Goal: Task Accomplishment & Management: Complete application form

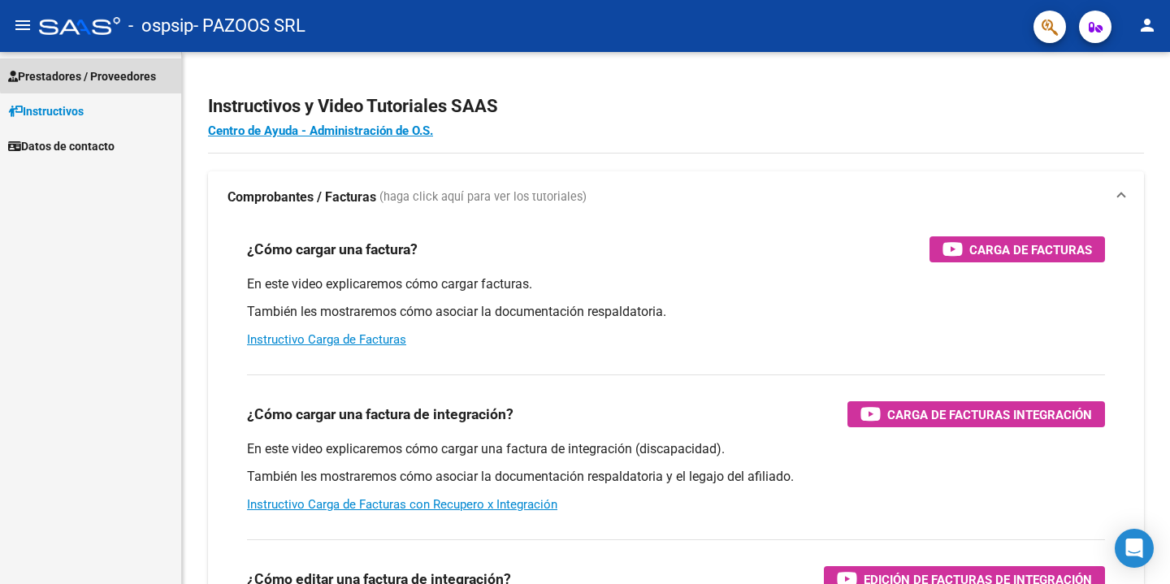
click at [112, 68] on span "Prestadores / Proveedores" at bounding box center [82, 76] width 148 height 18
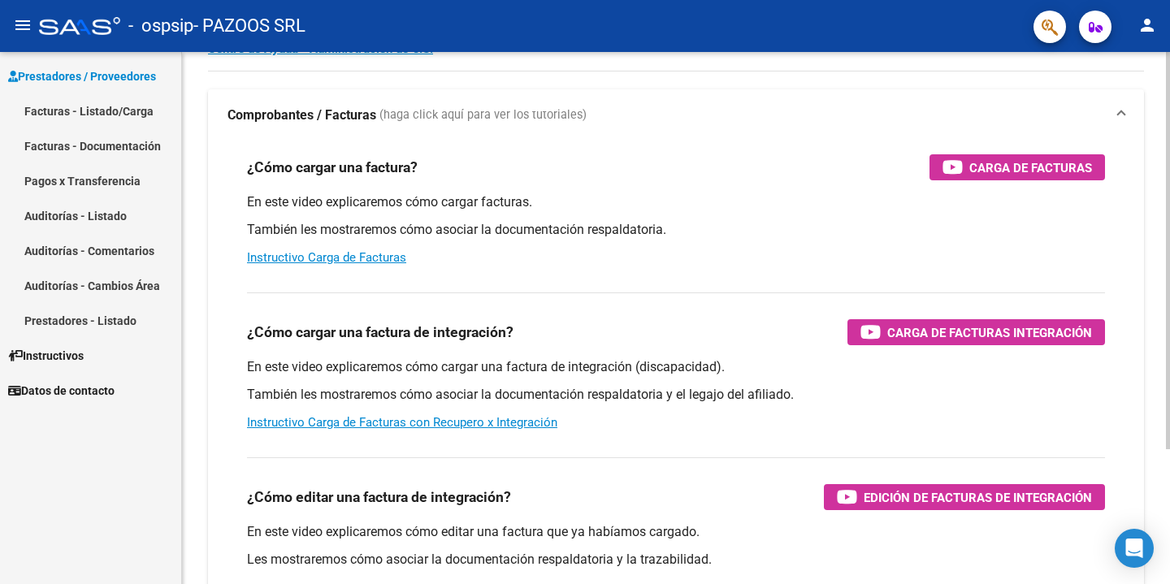
scroll to position [91, 0]
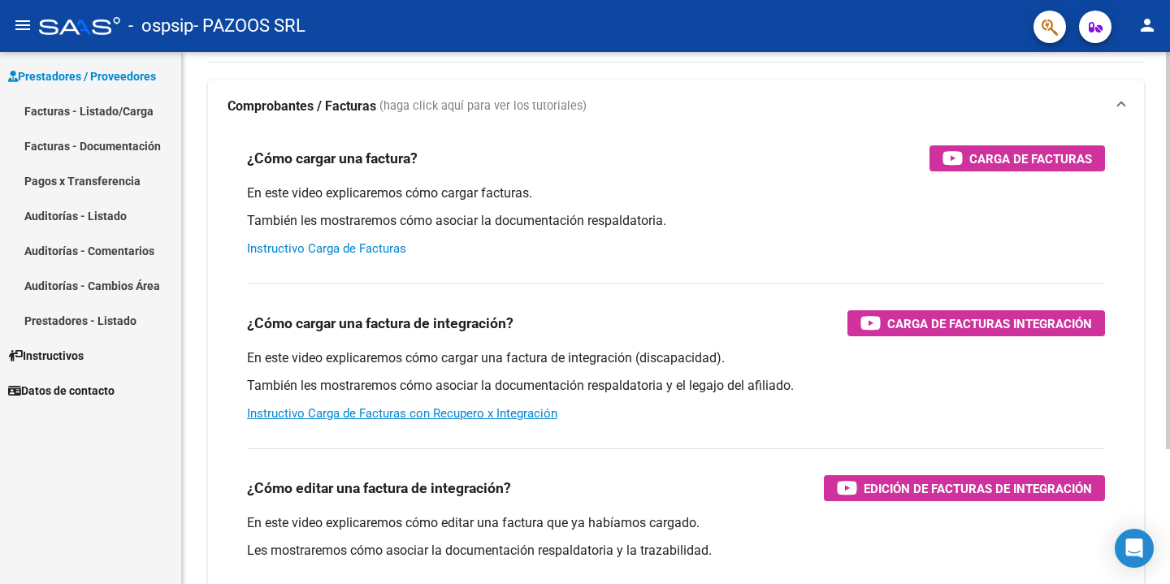
click at [387, 251] on link "Instructivo Carga de Facturas" at bounding box center [326, 248] width 159 height 15
click at [1148, 33] on mat-icon "person" at bounding box center [1148, 25] width 20 height 20
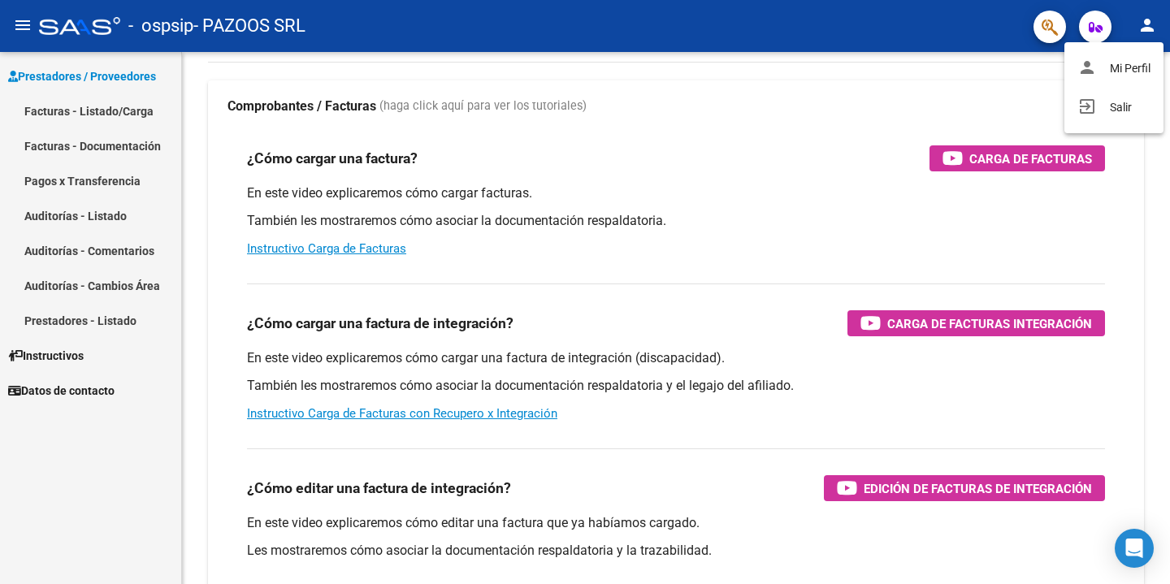
click at [955, 48] on div at bounding box center [585, 292] width 1170 height 584
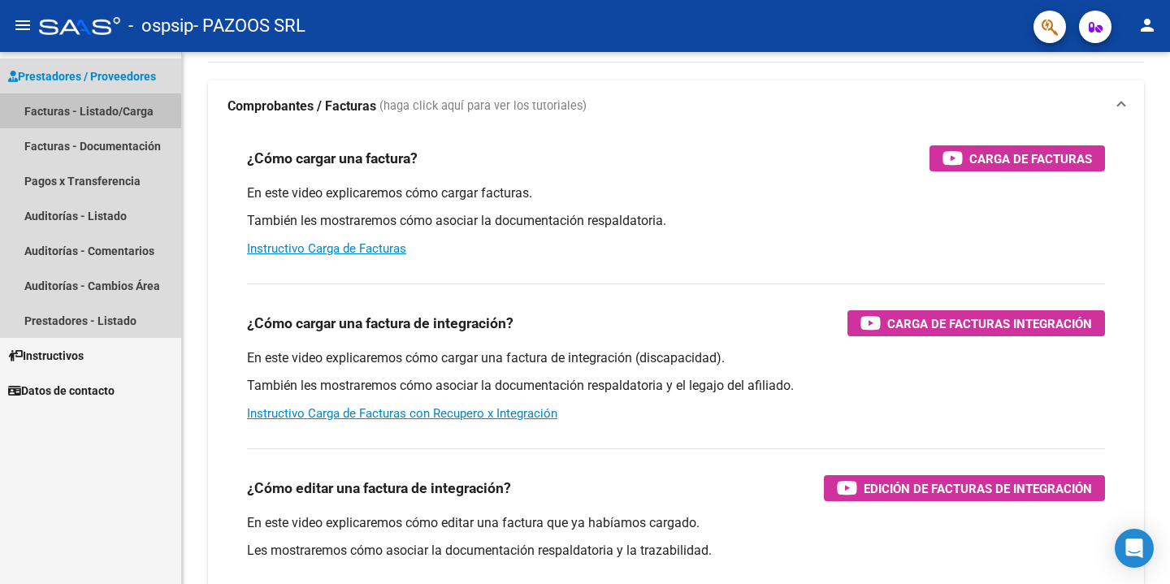
click at [123, 116] on link "Facturas - Listado/Carga" at bounding box center [90, 110] width 181 height 35
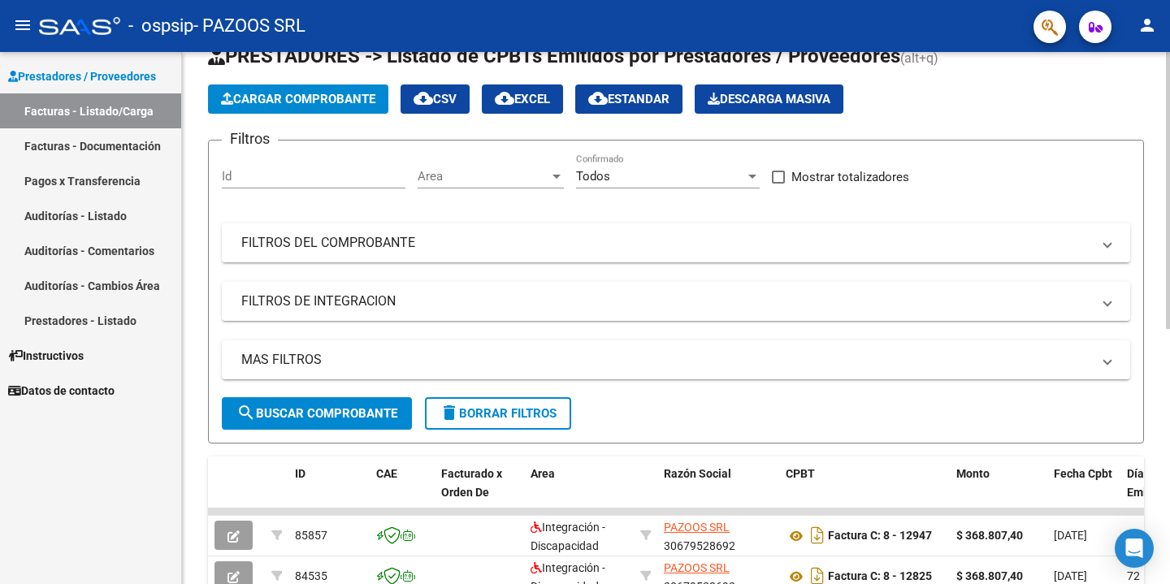
scroll to position [33, 0]
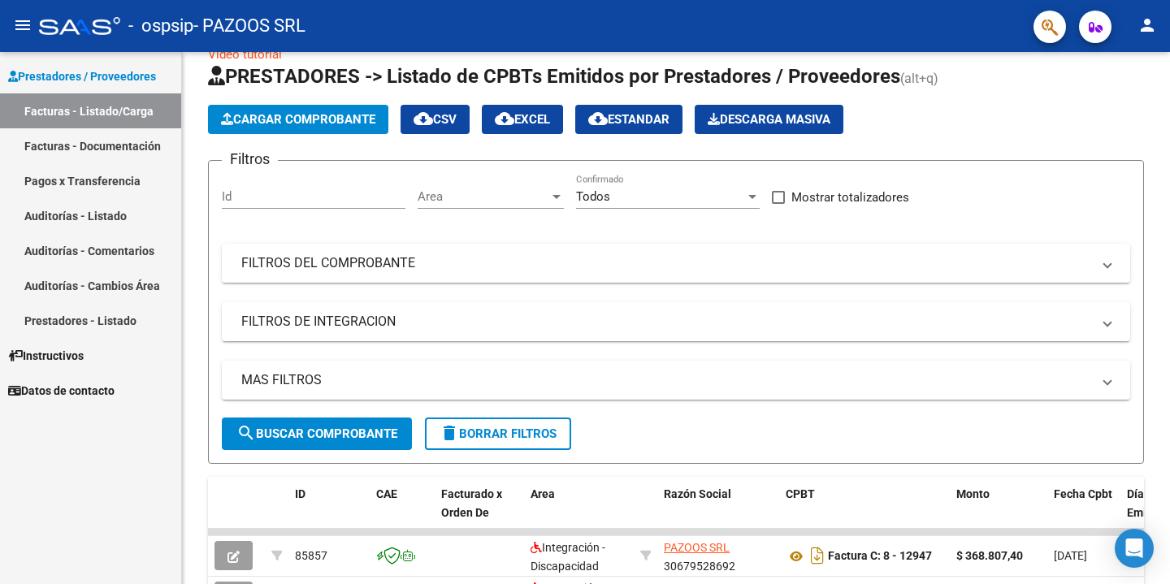
click at [125, 67] on span "Prestadores / Proveedores" at bounding box center [82, 76] width 148 height 18
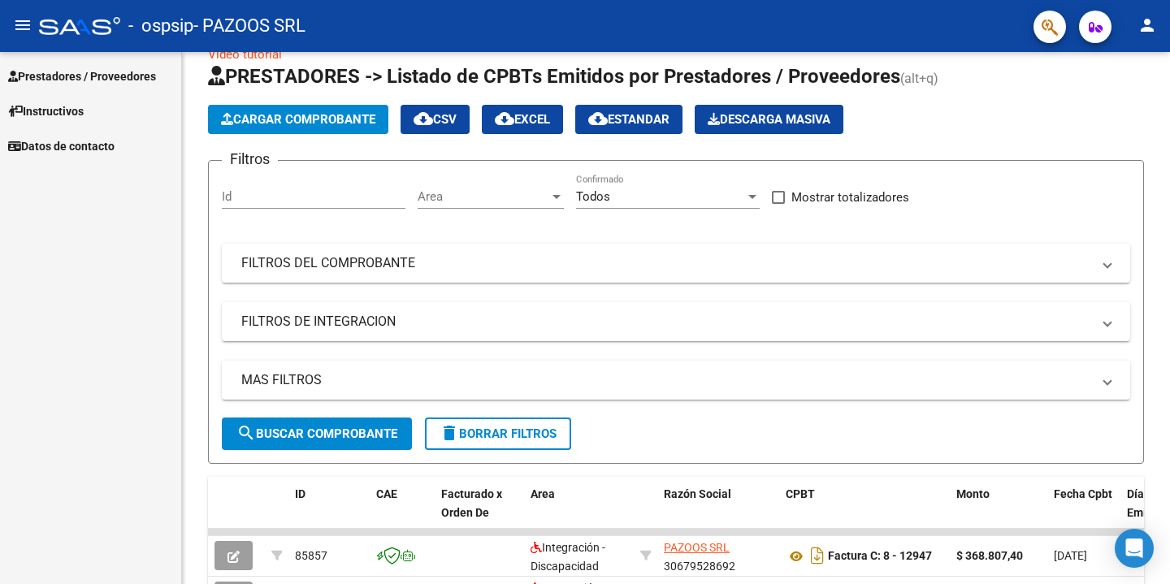
click at [119, 77] on span "Prestadores / Proveedores" at bounding box center [82, 76] width 148 height 18
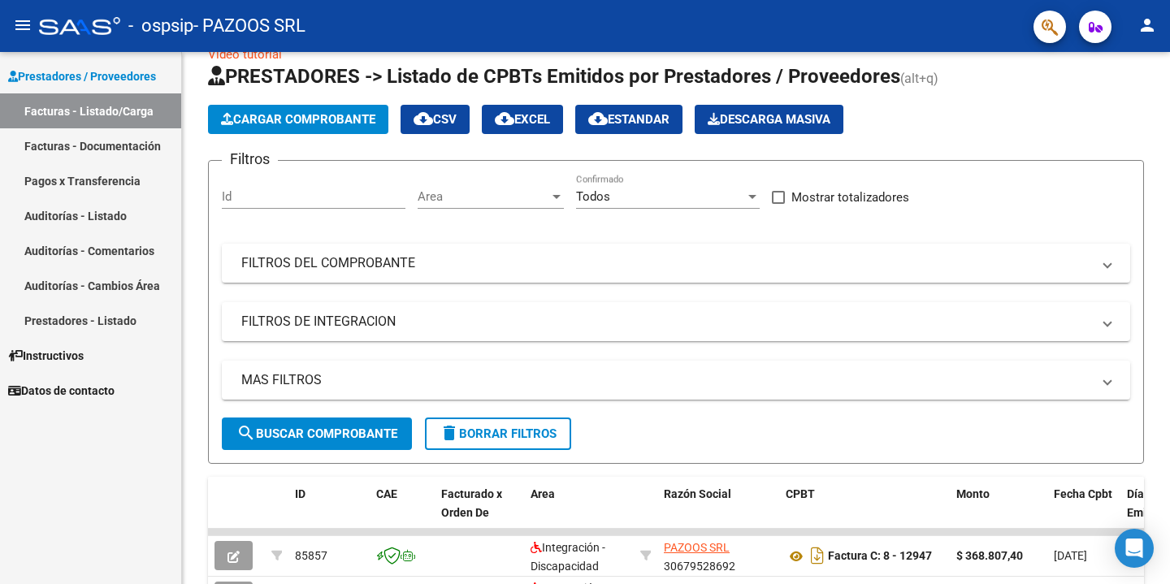
click at [115, 116] on link "Facturas - Listado/Carga" at bounding box center [90, 110] width 181 height 35
click at [289, 198] on input "Id" at bounding box center [314, 196] width 184 height 15
click at [418, 148] on app-list-header "PRESTADORES -> Listado de CPBTs Emitidos por Prestadores / Proveedores (alt+q) …" at bounding box center [676, 263] width 936 height 401
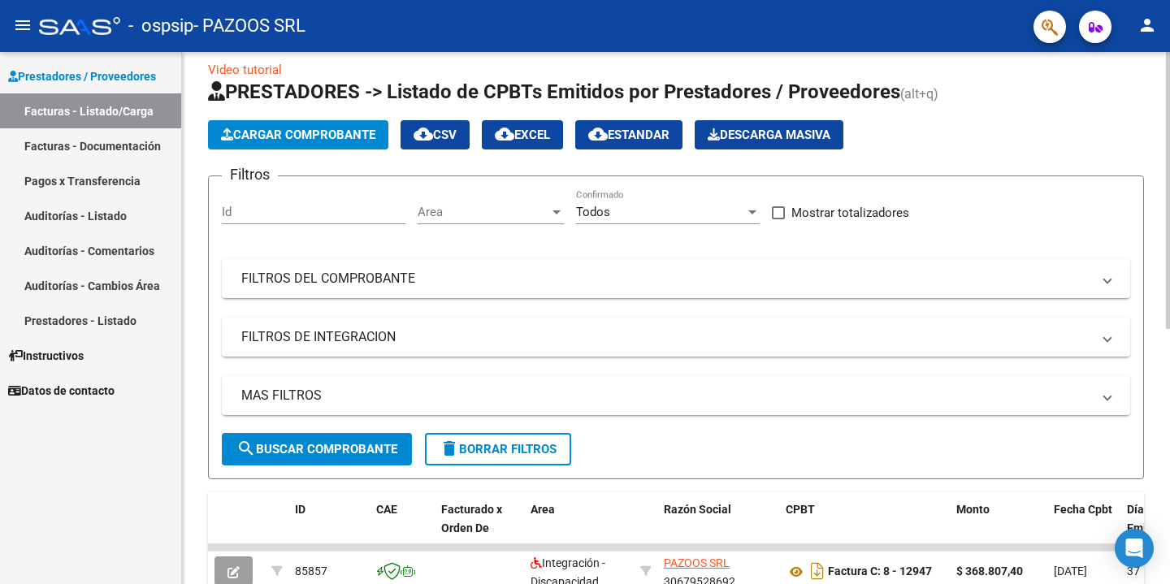
scroll to position [13, 0]
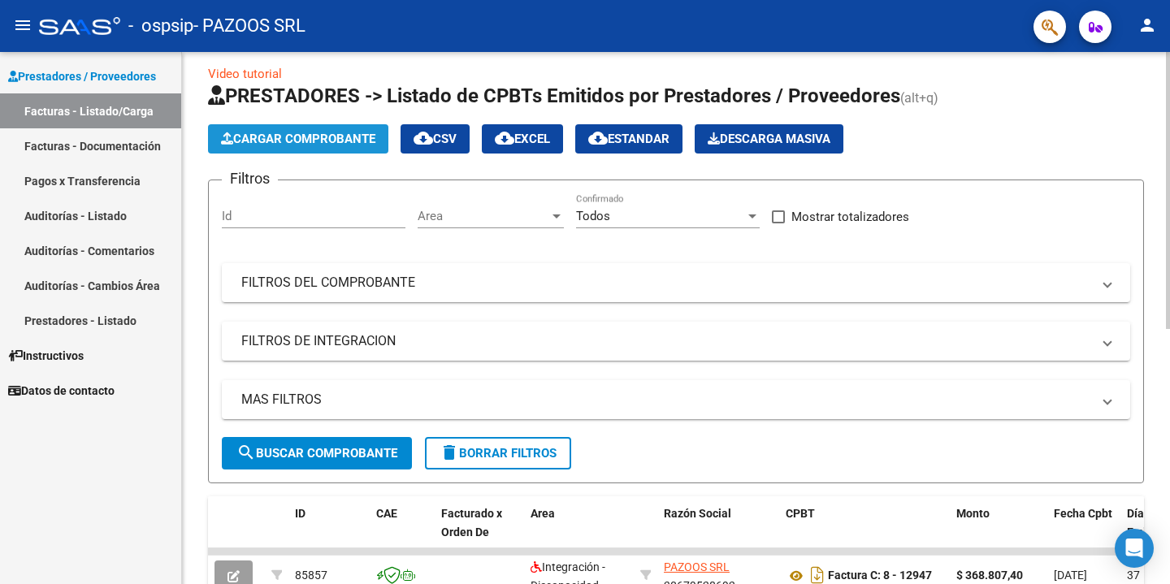
click at [319, 134] on span "Cargar Comprobante" at bounding box center [298, 139] width 154 height 15
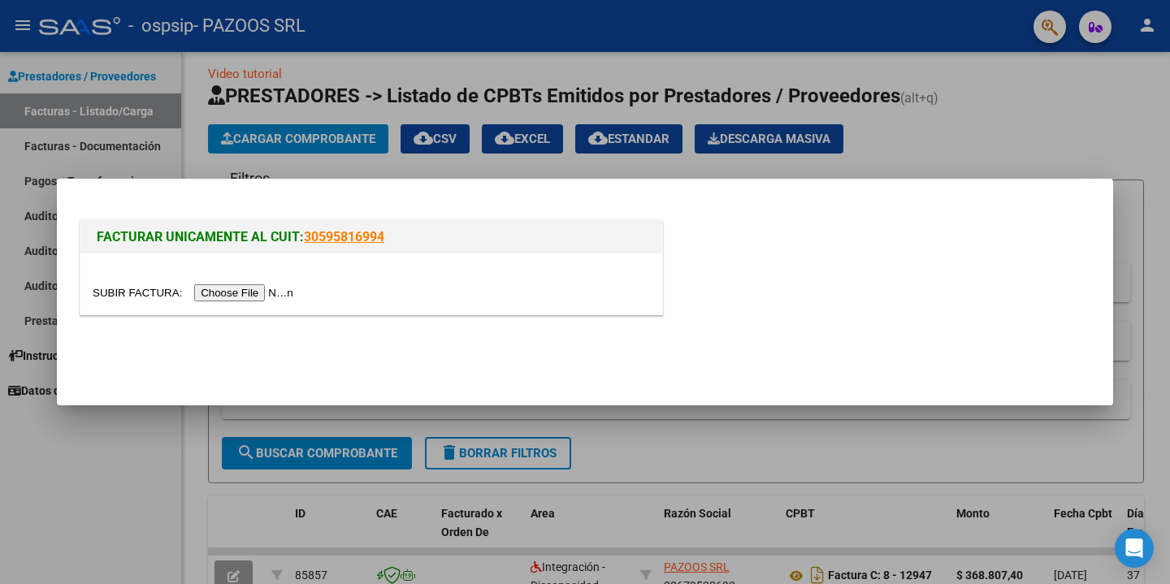
click at [267, 285] on input "file" at bounding box center [196, 292] width 206 height 17
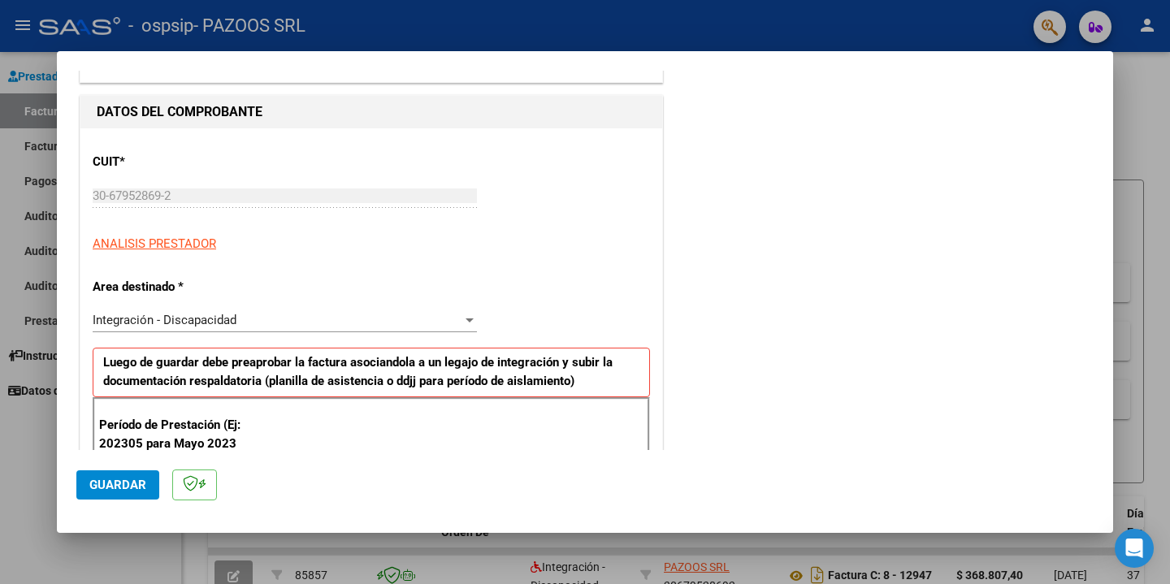
scroll to position [167, 0]
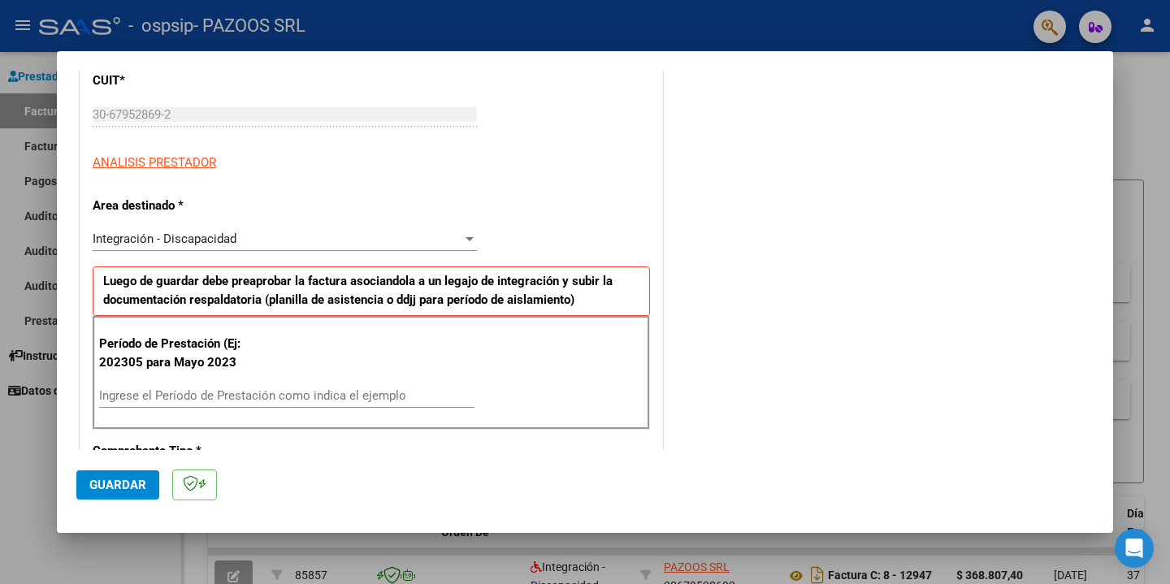
scroll to position [239, 0]
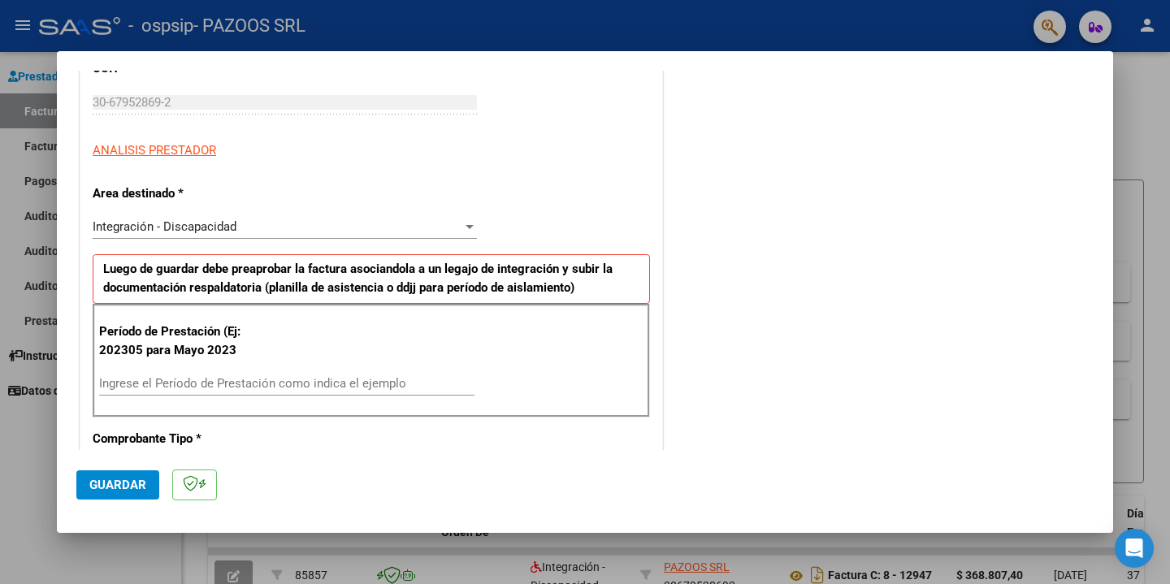
click at [460, 224] on div "Integración - Discapacidad" at bounding box center [278, 226] width 370 height 15
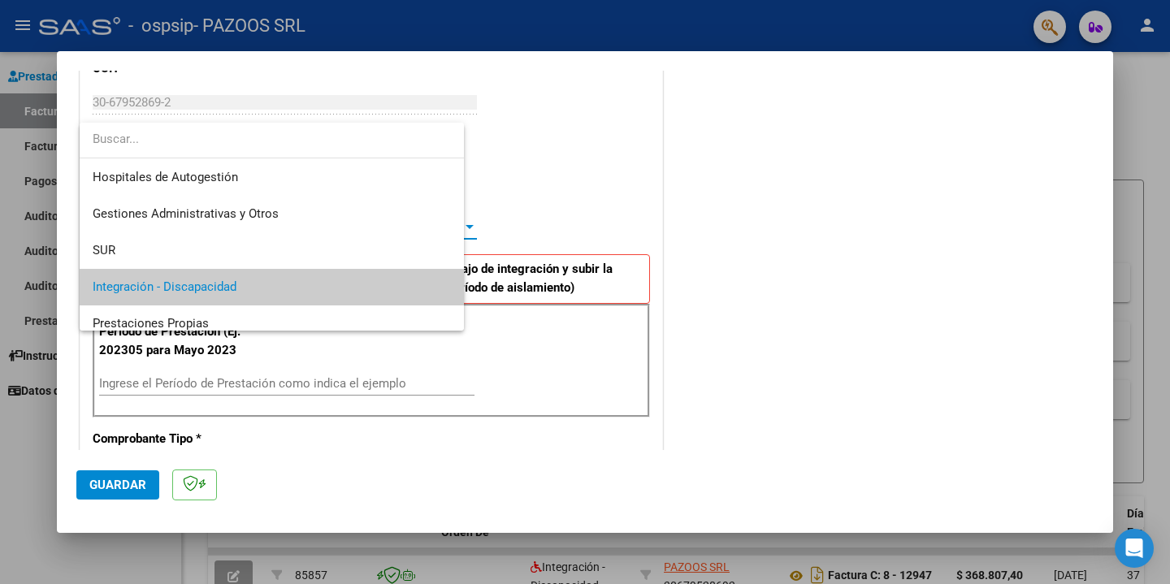
scroll to position [60, 0]
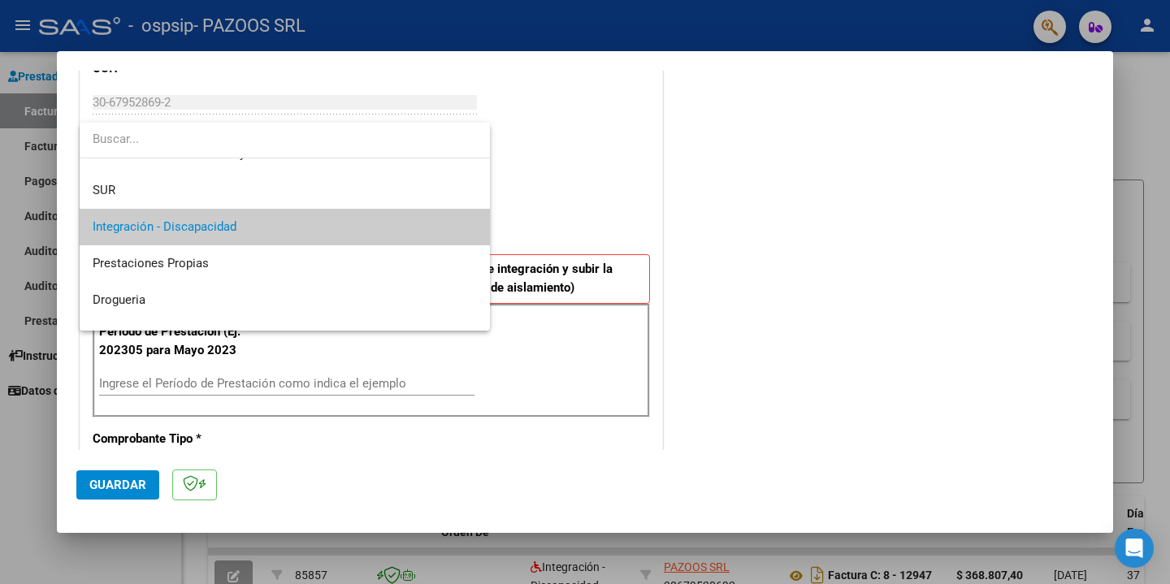
click at [408, 224] on span "Integración - Discapacidad" at bounding box center [285, 227] width 384 height 37
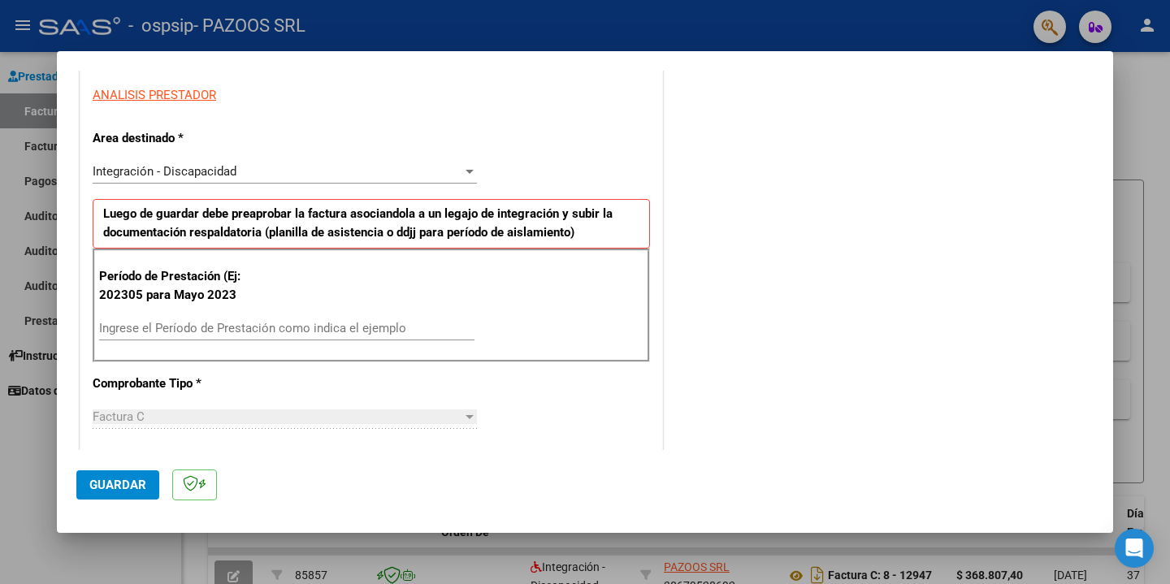
scroll to position [309, 0]
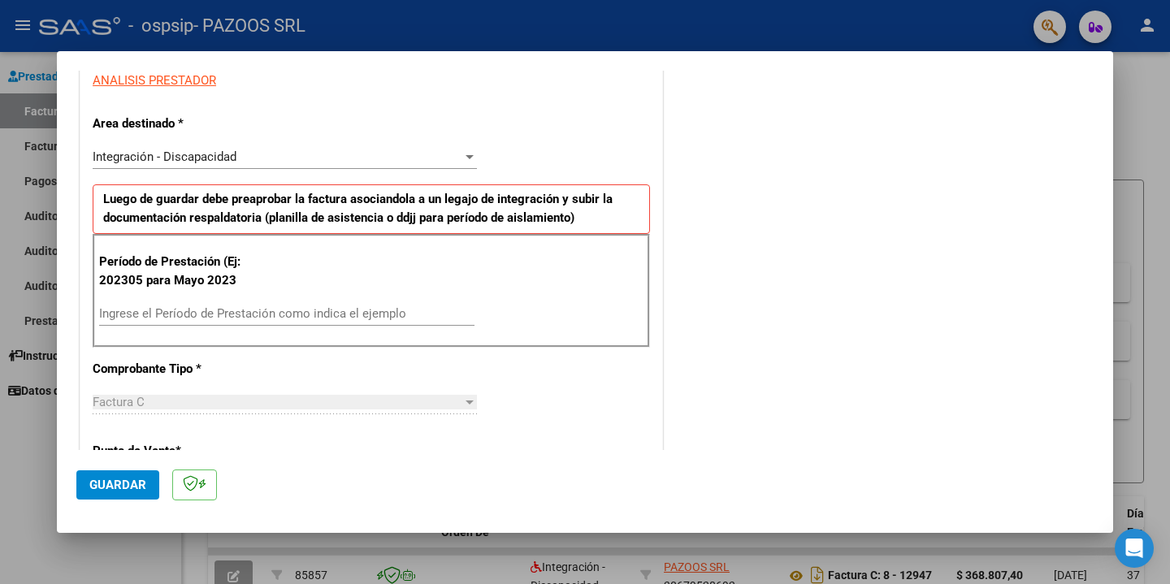
click at [354, 316] on input "Ingrese el Período de Prestación como indica el ejemplo" at bounding box center [287, 313] width 376 height 15
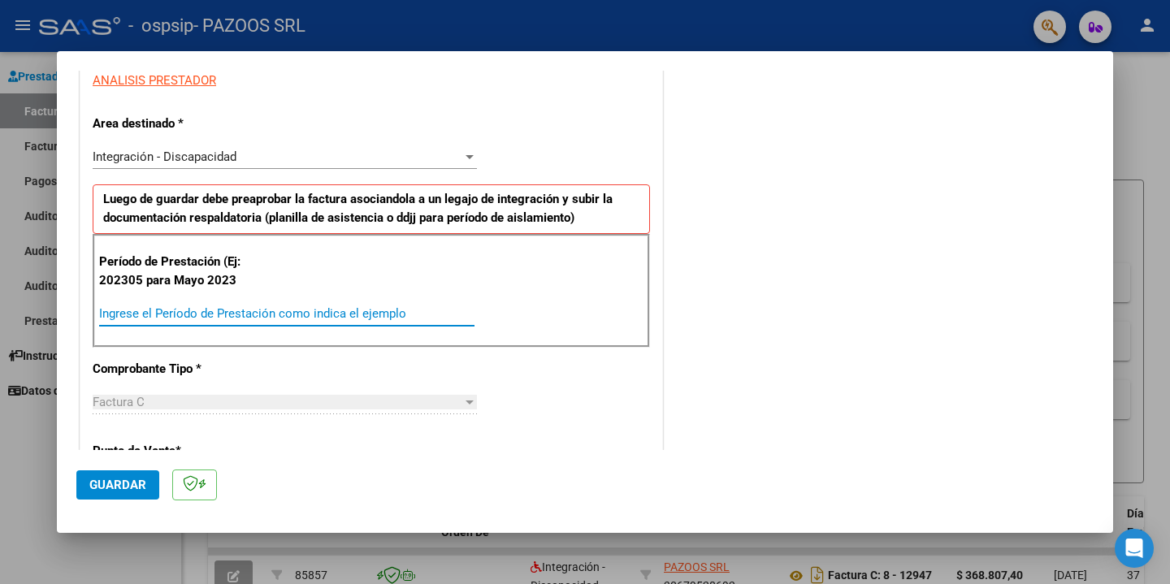
click at [289, 306] on input "Ingrese el Período de Prestación como indica el ejemplo" at bounding box center [287, 313] width 376 height 15
type input "202507"
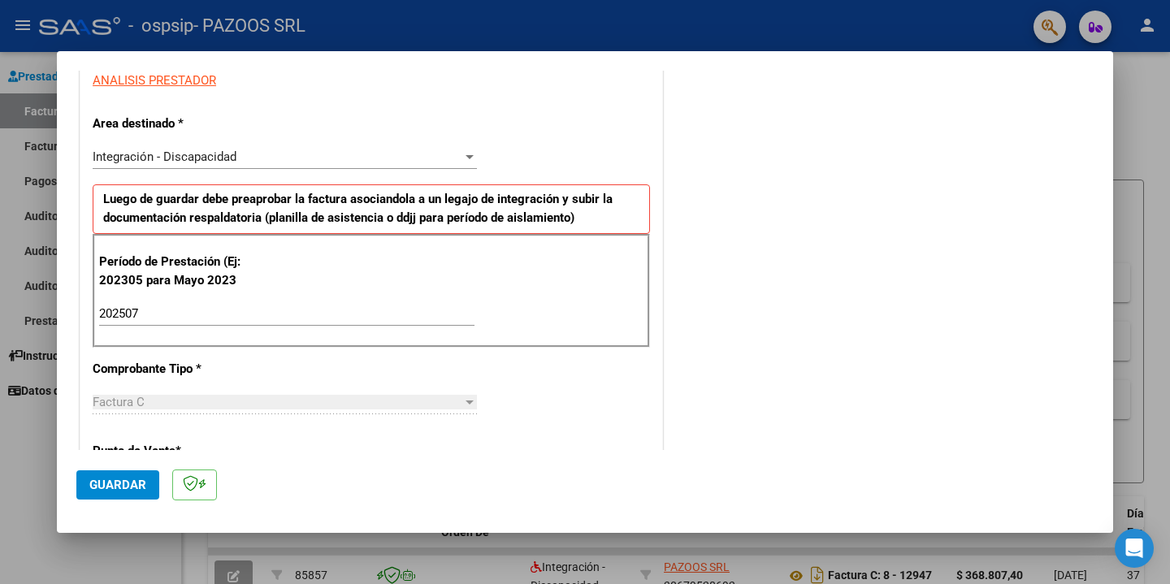
click at [512, 370] on div "CUIT * 30-67952869-2 Ingresar CUIT ANALISIS PRESTADOR Area destinado * Integrac…" at bounding box center [371, 561] width 582 height 1192
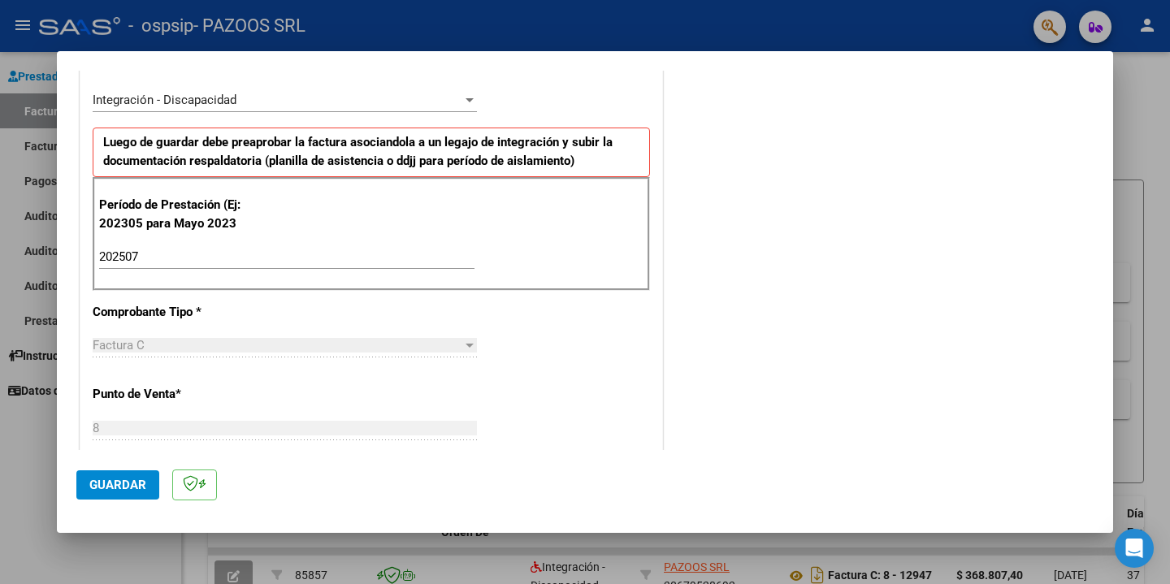
scroll to position [373, 0]
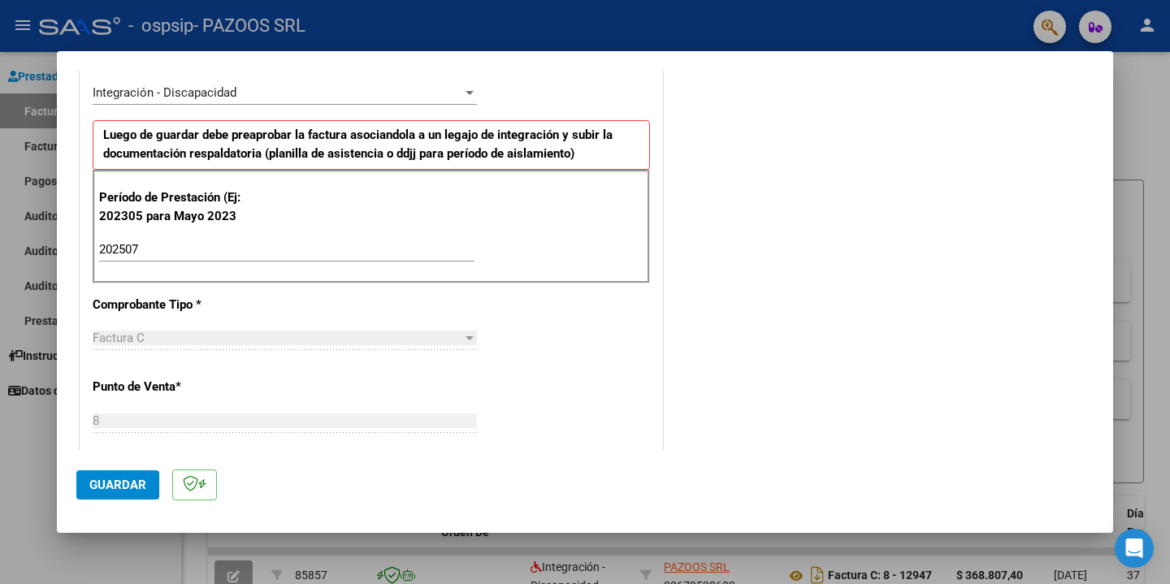
click at [459, 339] on div "Factura C" at bounding box center [278, 338] width 370 height 15
click at [519, 358] on div "CUIT * 30-67952869-2 Ingresar CUIT ANALISIS PRESTADOR Area destinado * Integrac…" at bounding box center [371, 497] width 582 height 1192
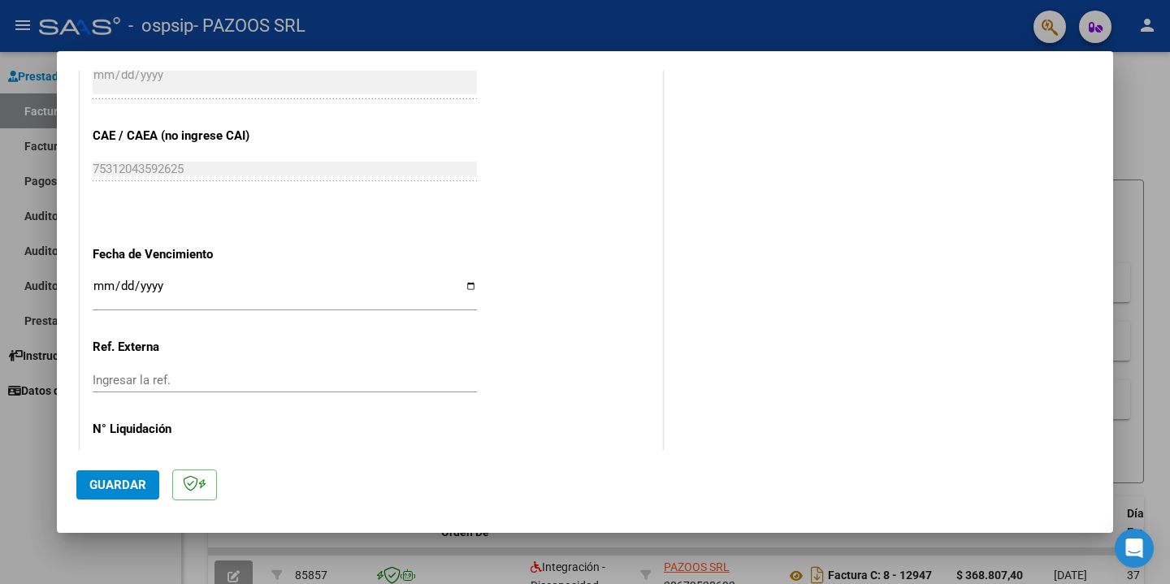
scroll to position [1017, 0]
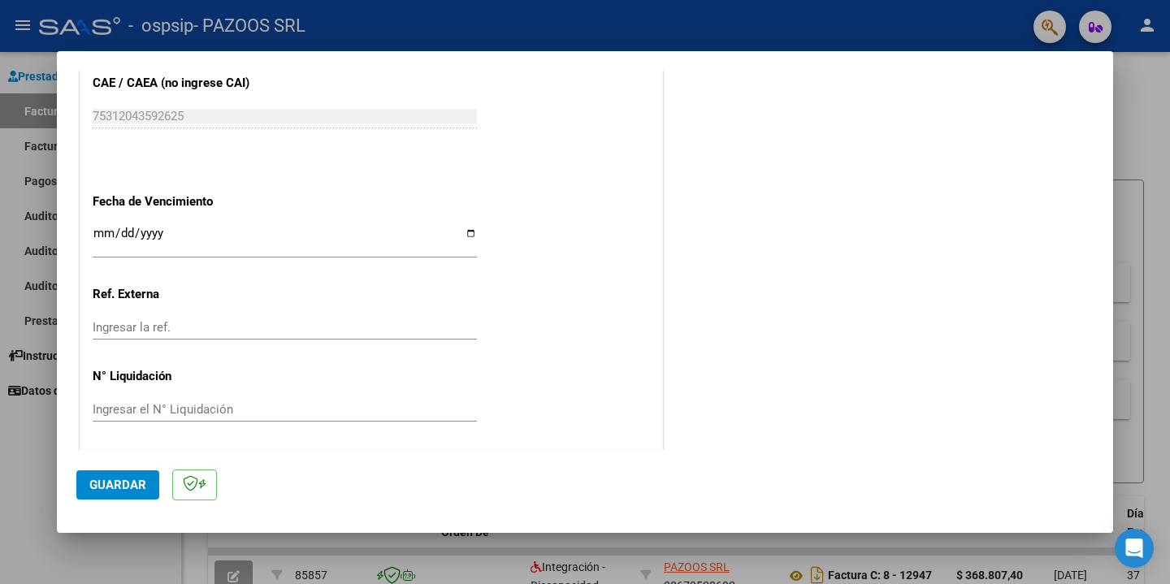
click at [103, 237] on input "Ingresar la fecha" at bounding box center [285, 240] width 384 height 26
click at [198, 232] on input "Ingresar la fecha" at bounding box center [285, 240] width 384 height 26
click at [229, 231] on input "Ingresar la fecha" at bounding box center [285, 240] width 384 height 26
type input "[DATE]"
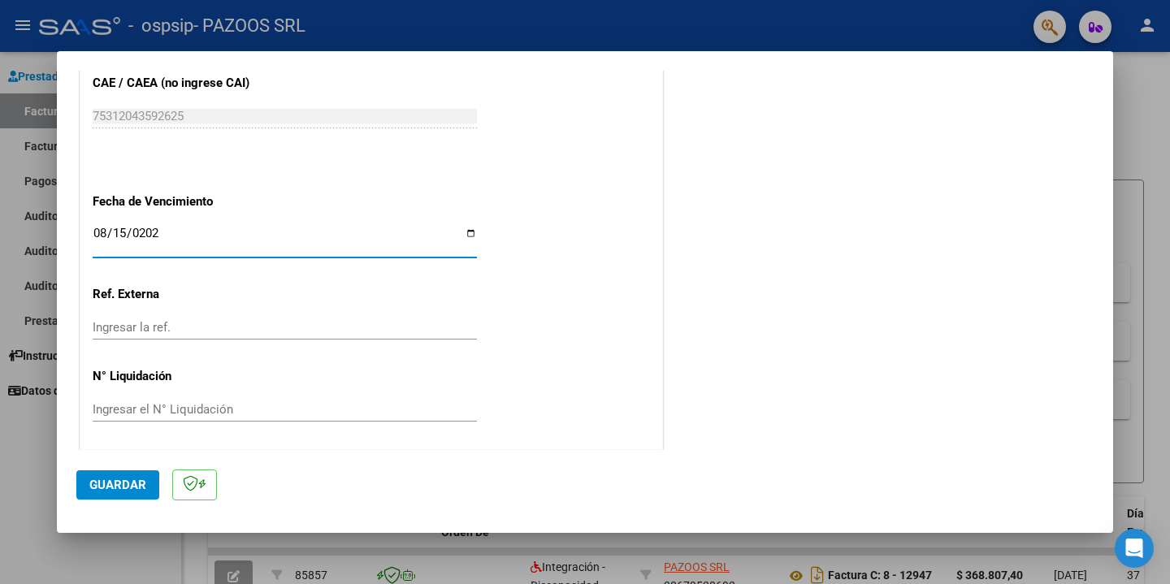
click at [150, 321] on input "Ingresar la ref." at bounding box center [285, 327] width 384 height 15
click at [136, 487] on span "Guardar" at bounding box center [117, 485] width 57 height 15
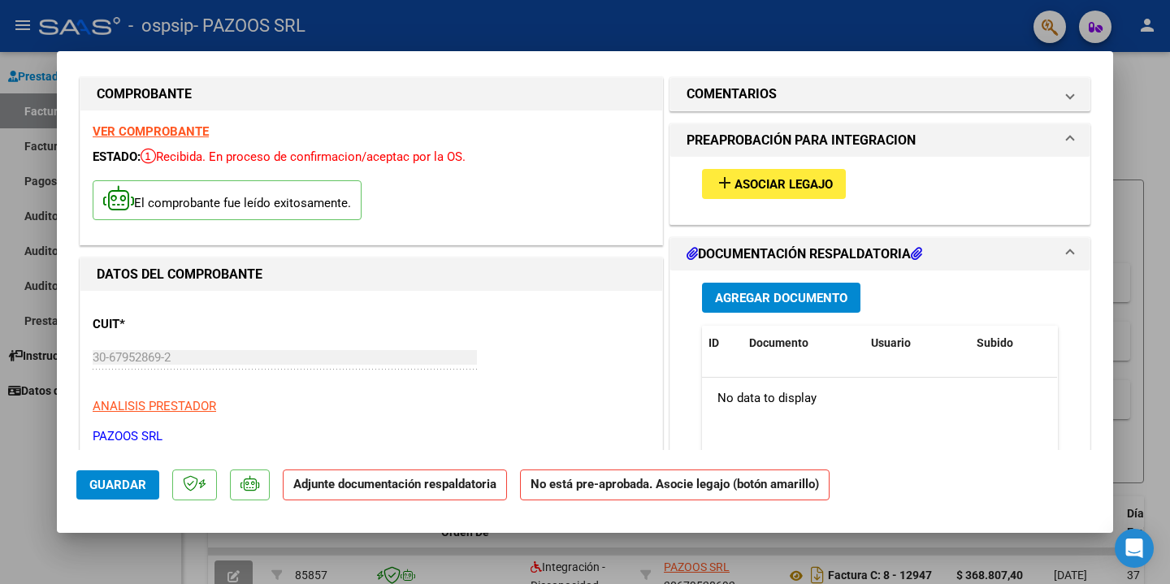
scroll to position [7, 0]
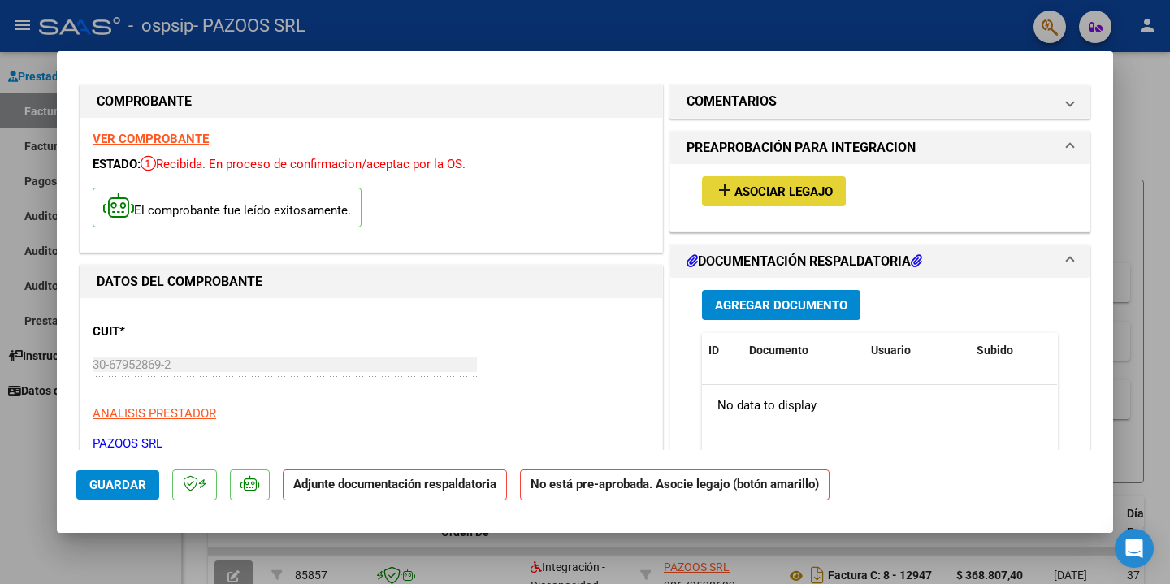
click at [790, 196] on span "Asociar Legajo" at bounding box center [784, 192] width 98 height 15
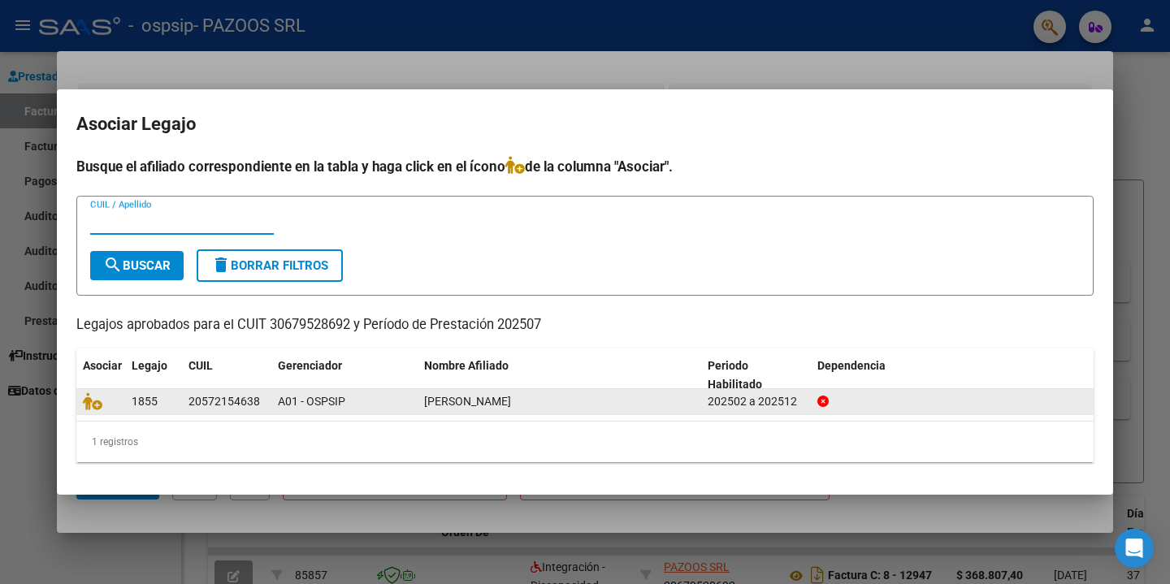
click at [488, 404] on span "[PERSON_NAME]" at bounding box center [467, 401] width 87 height 13
click at [714, 401] on div "202502 a 202512" at bounding box center [756, 402] width 97 height 19
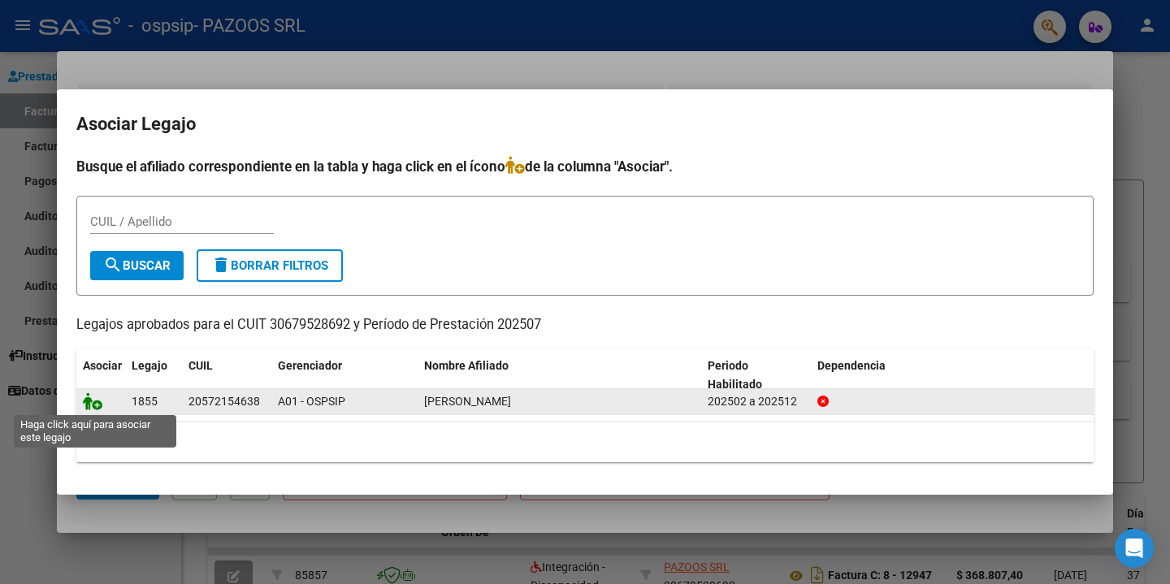
click at [101, 401] on icon at bounding box center [93, 402] width 20 height 18
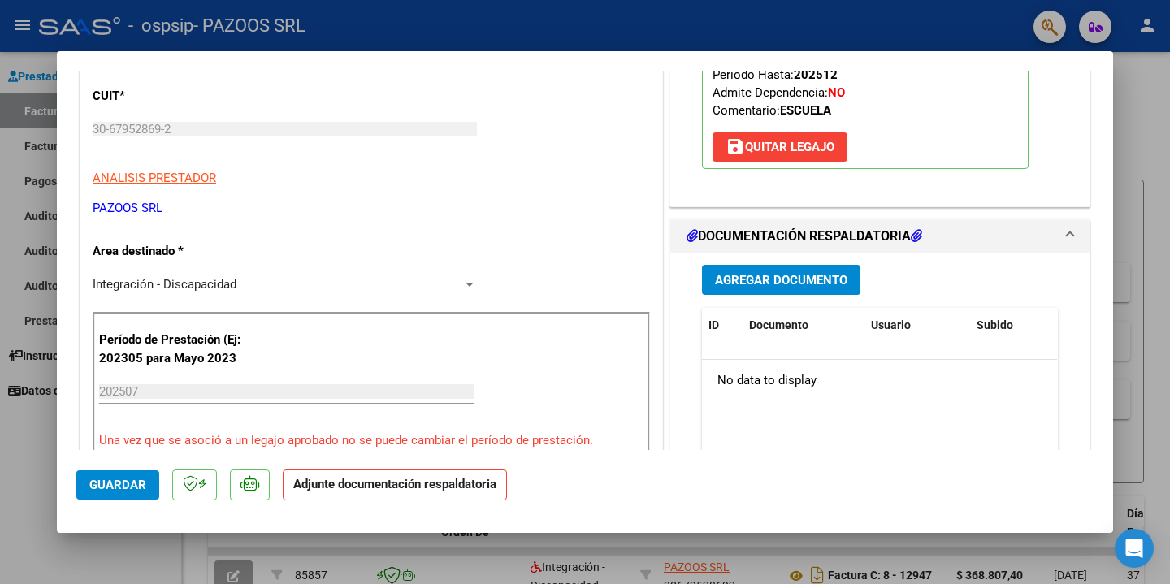
scroll to position [262, 0]
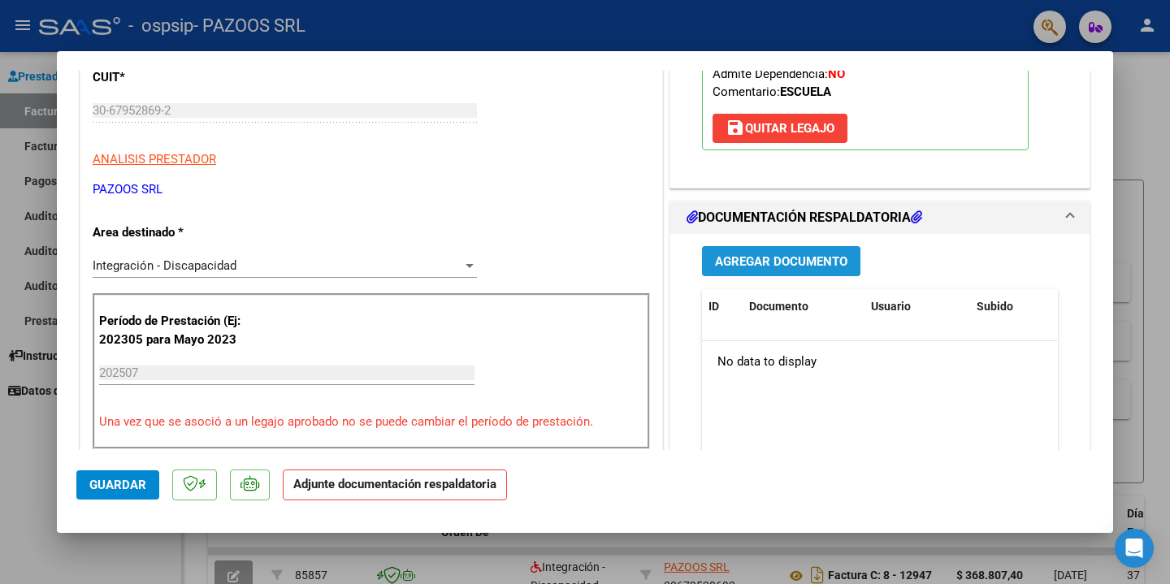
click at [801, 263] on span "Agregar Documento" at bounding box center [781, 261] width 132 height 15
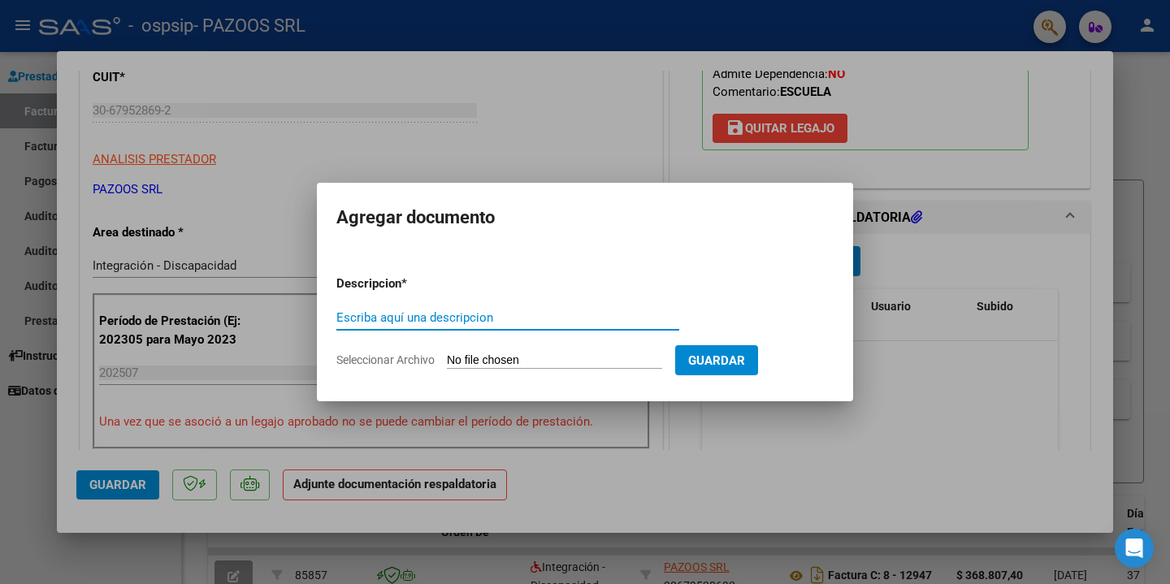
click at [529, 316] on input "Escriba aquí una descripcion" at bounding box center [507, 317] width 343 height 15
type input "A"
type input "planilla asistencia julio"
click at [569, 356] on input "Seleccionar Archivo" at bounding box center [554, 361] width 215 height 15
click at [566, 360] on input "Seleccionar Archivo" at bounding box center [554, 361] width 215 height 15
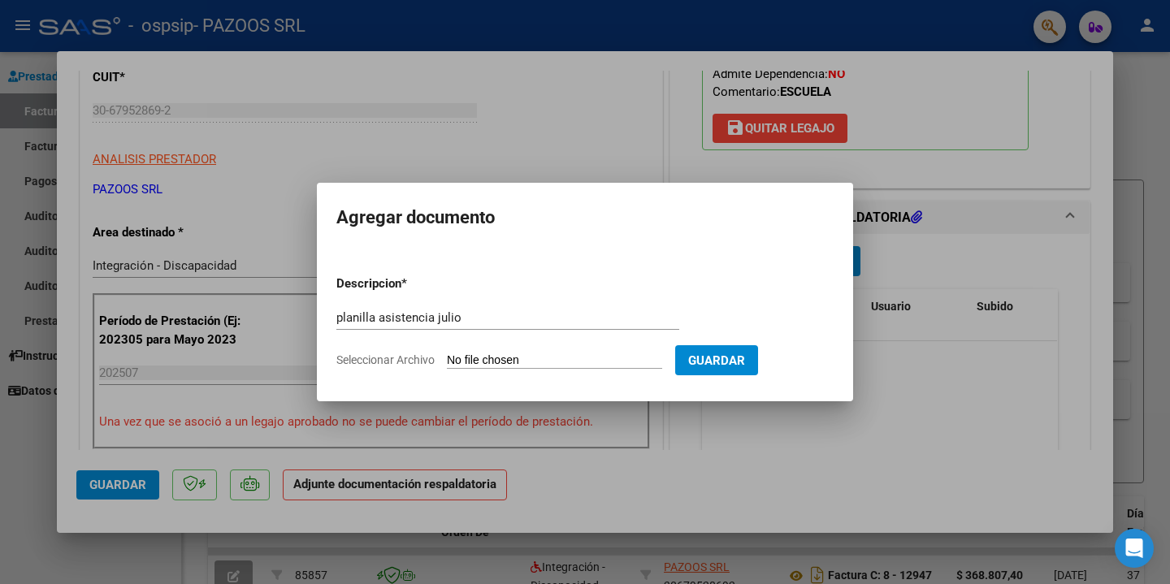
type input "C:\fakepath\Asis [PERSON_NAME].pdf"
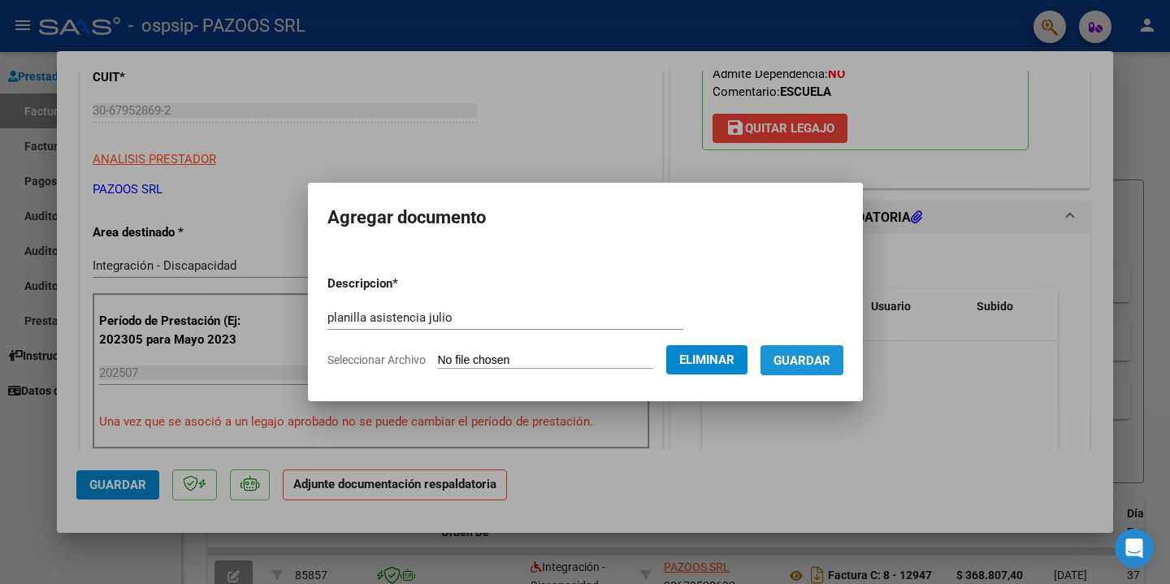
click at [813, 365] on span "Guardar" at bounding box center [802, 361] width 57 height 15
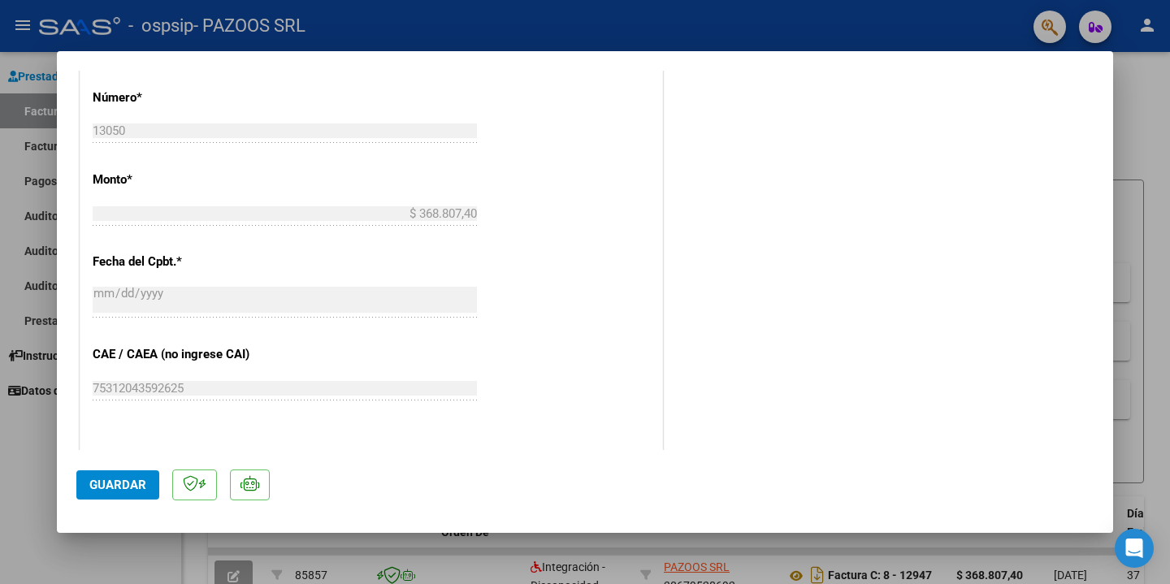
scroll to position [848, 0]
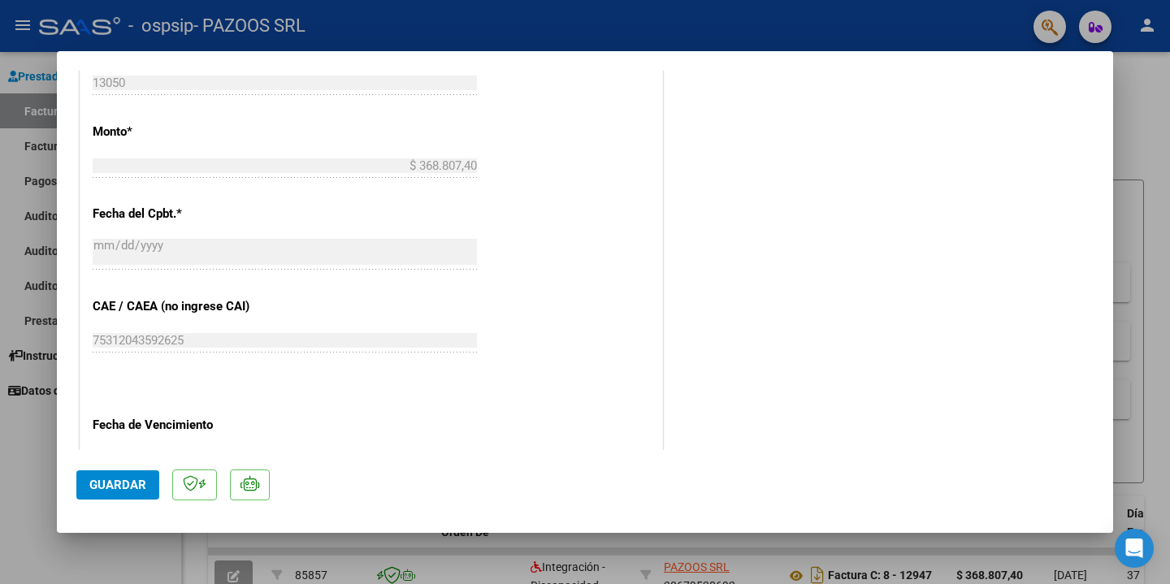
click at [132, 491] on span "Guardar" at bounding box center [117, 485] width 57 height 15
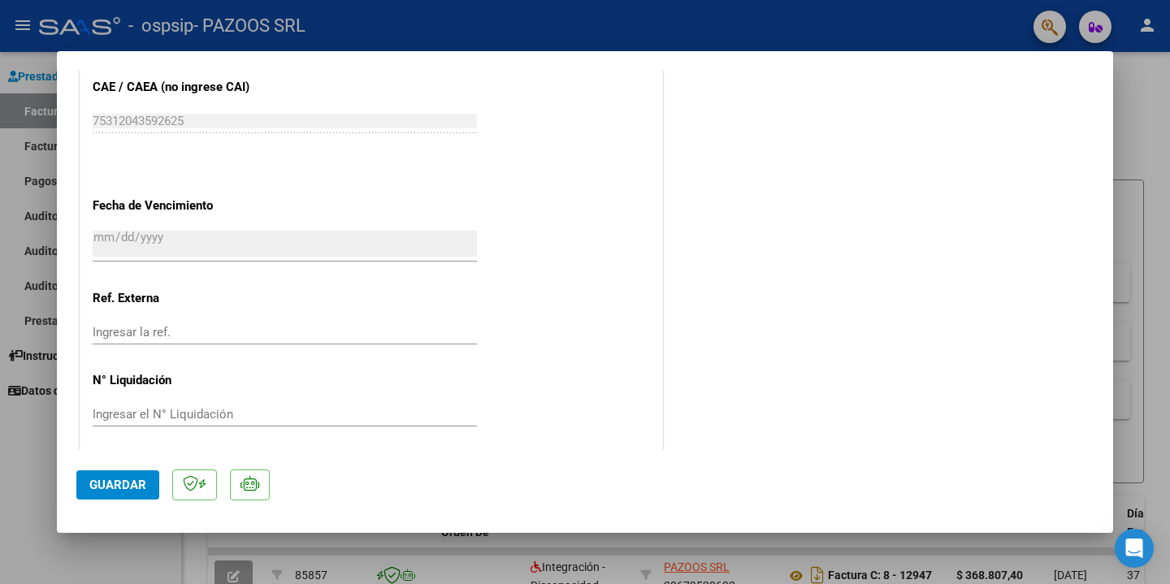
scroll to position [1072, 0]
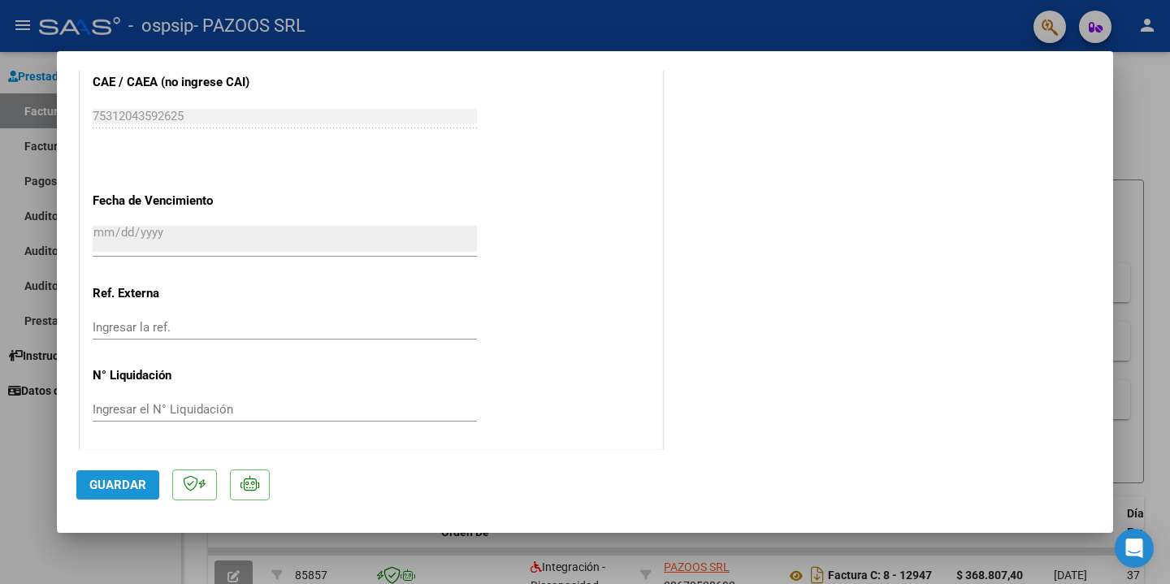
click at [127, 476] on button "Guardar" at bounding box center [117, 485] width 83 height 29
